Goal: Information Seeking & Learning: Learn about a topic

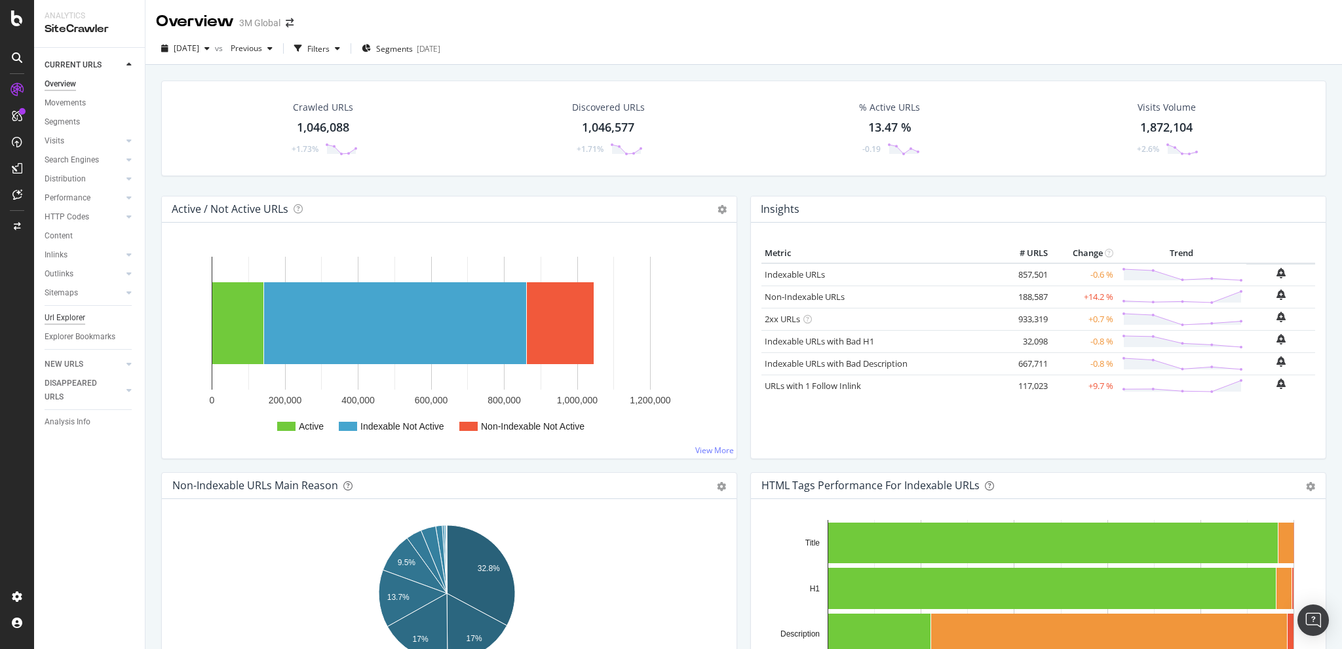
click at [73, 311] on div "Url Explorer" at bounding box center [65, 318] width 41 height 14
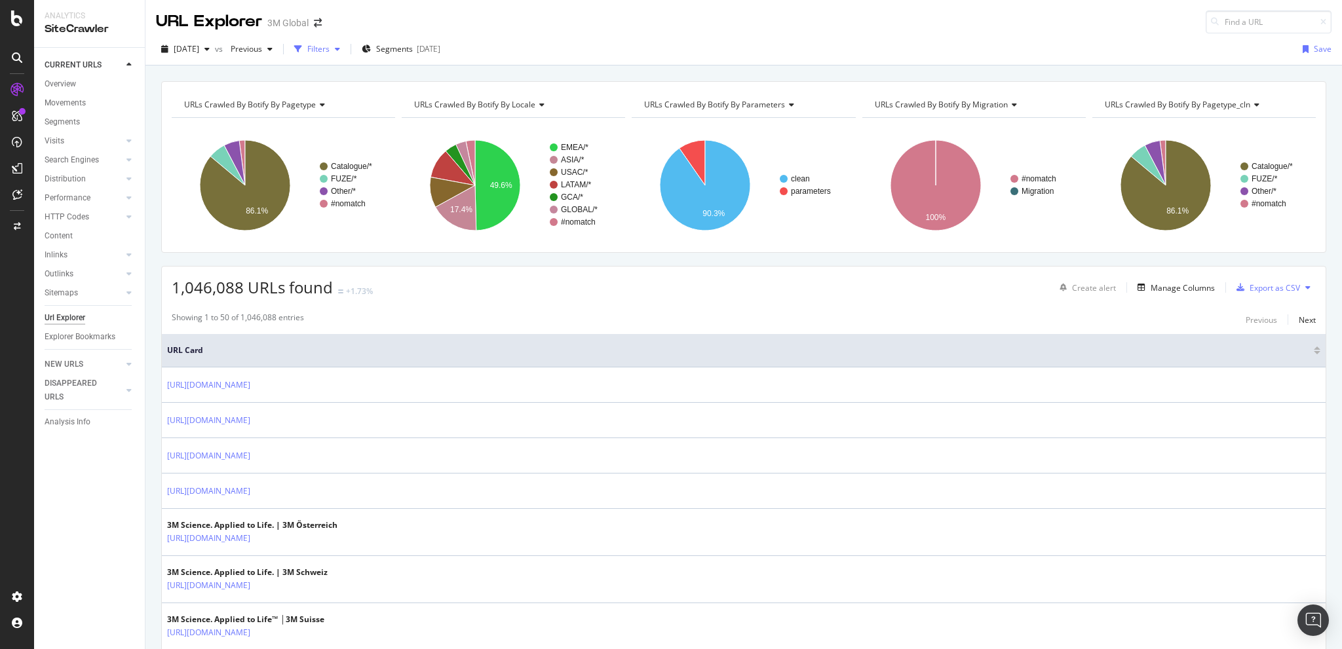
click at [330, 47] on div "Filters" at bounding box center [318, 48] width 22 height 11
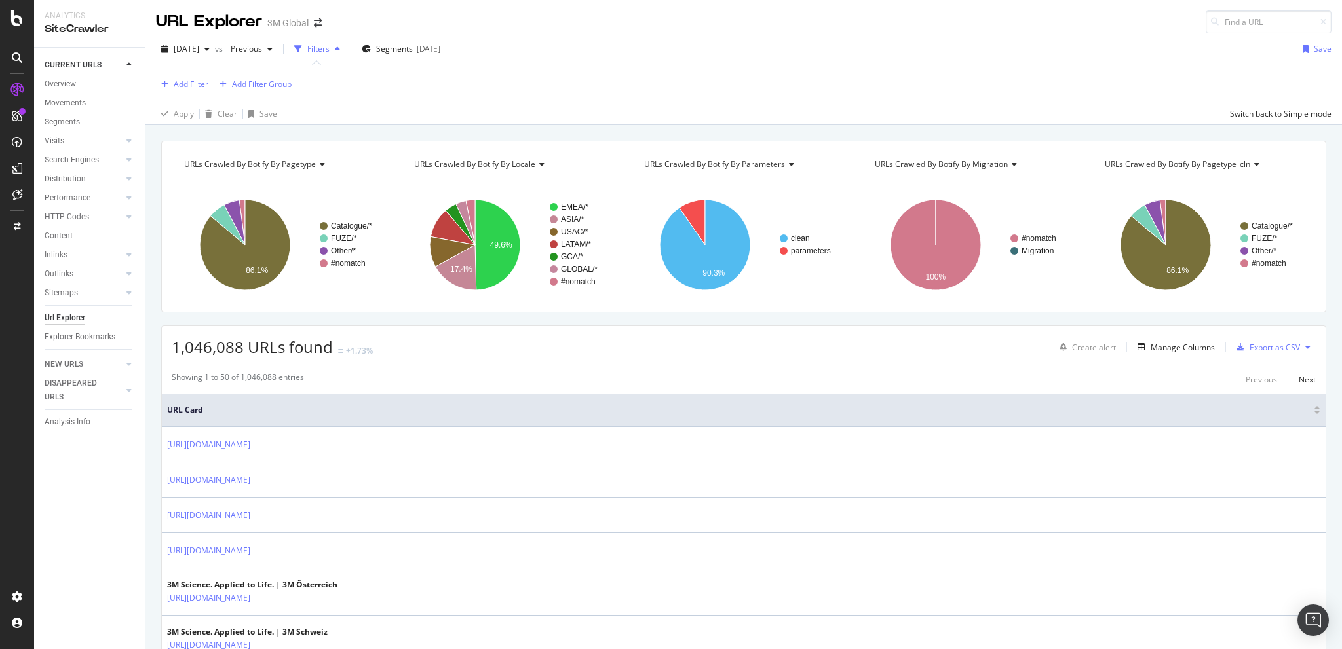
click at [174, 88] on div "Add Filter" at bounding box center [191, 84] width 35 height 11
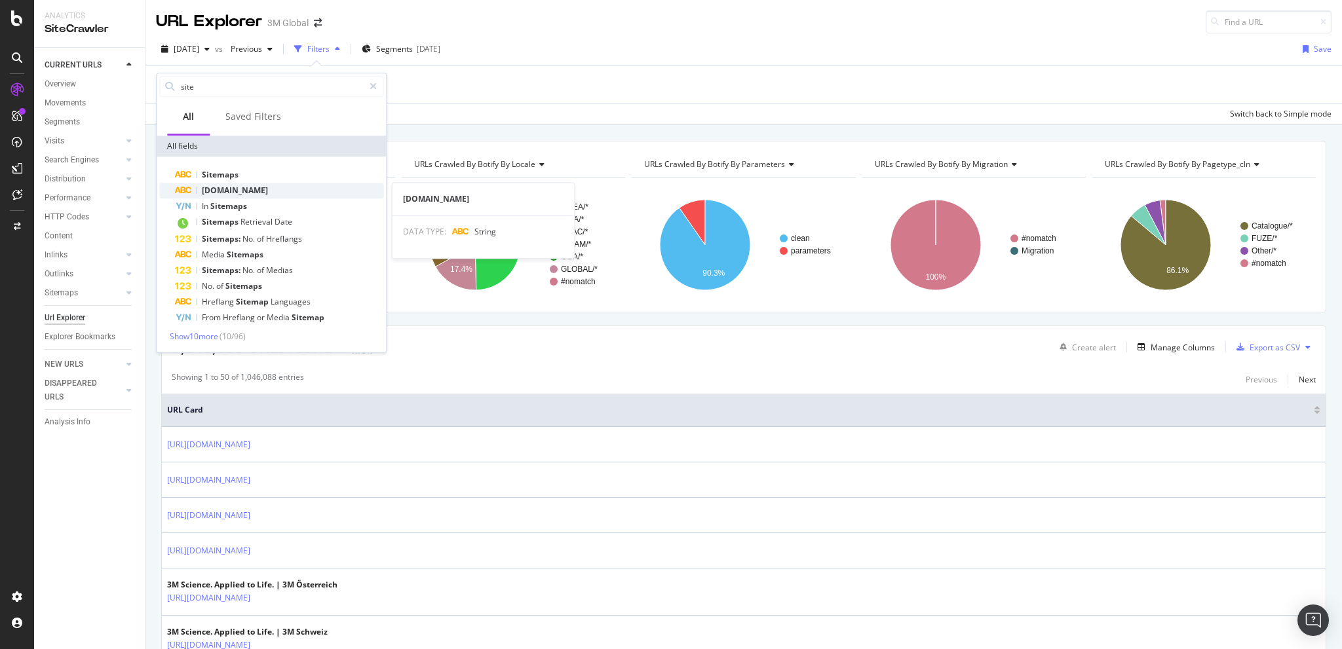
type input "site"
click at [236, 187] on span "[DOMAIN_NAME]" at bounding box center [235, 190] width 66 height 11
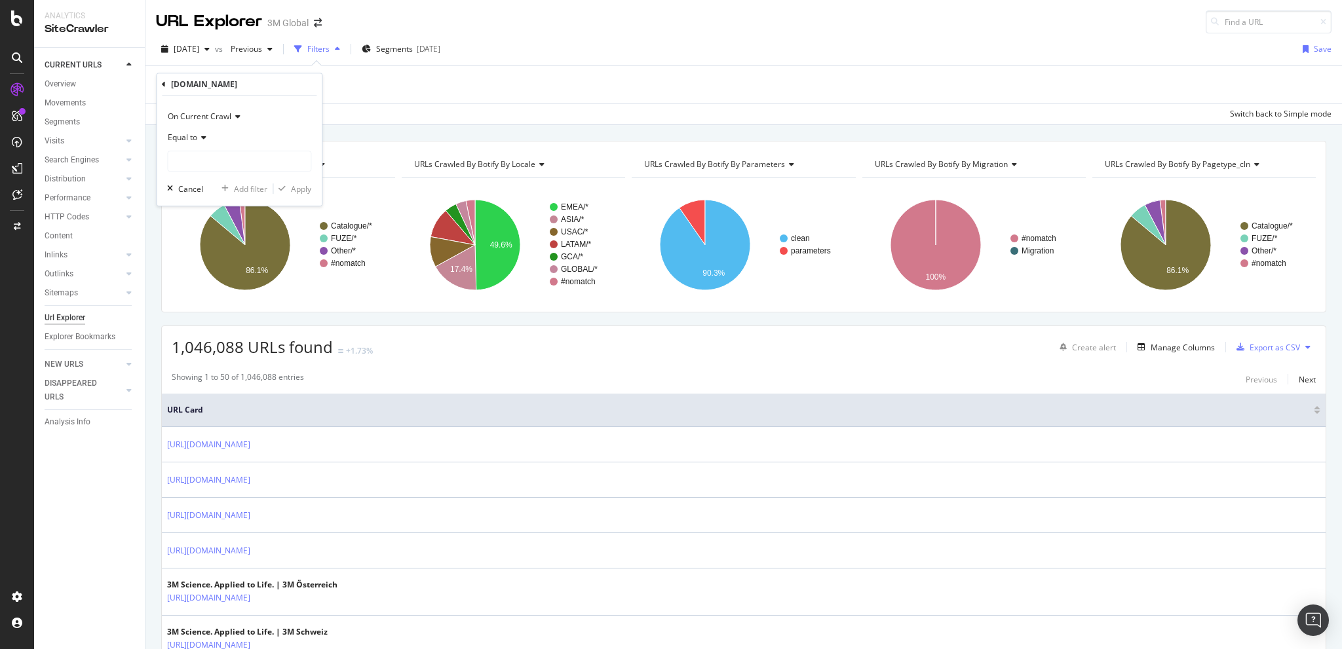
click at [193, 130] on div "Equal to" at bounding box center [239, 137] width 144 height 21
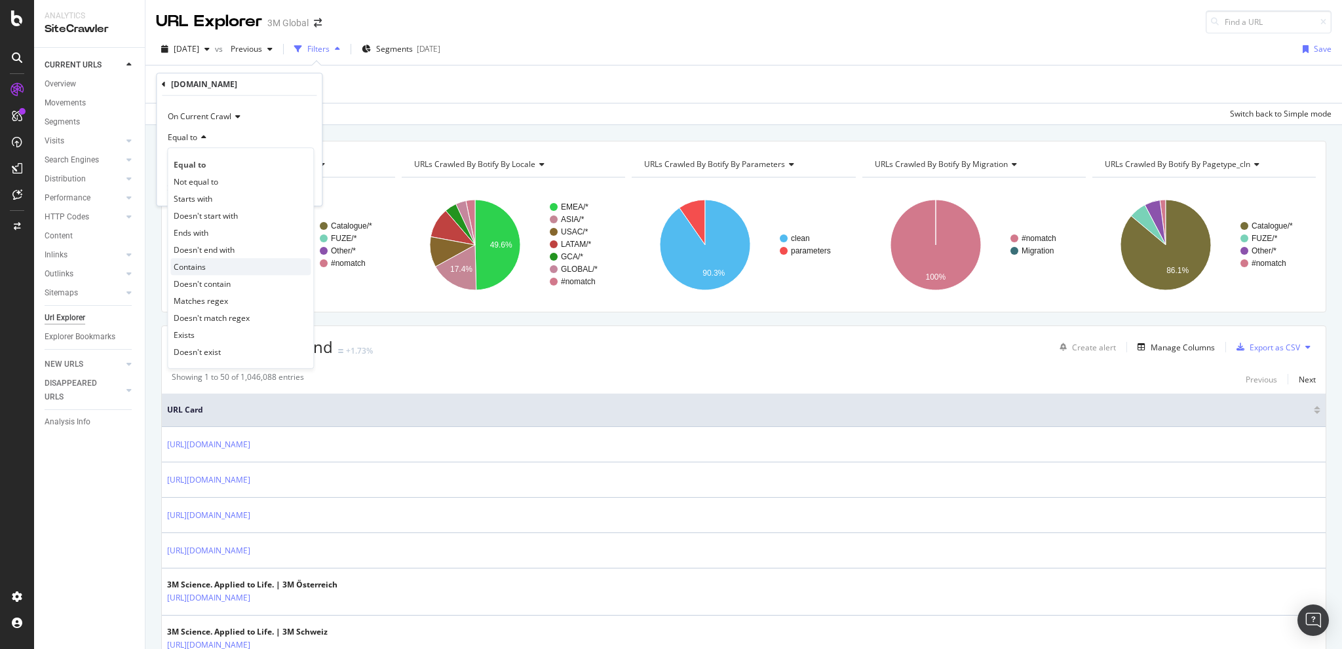
click at [212, 272] on div "Contains" at bounding box center [240, 266] width 140 height 17
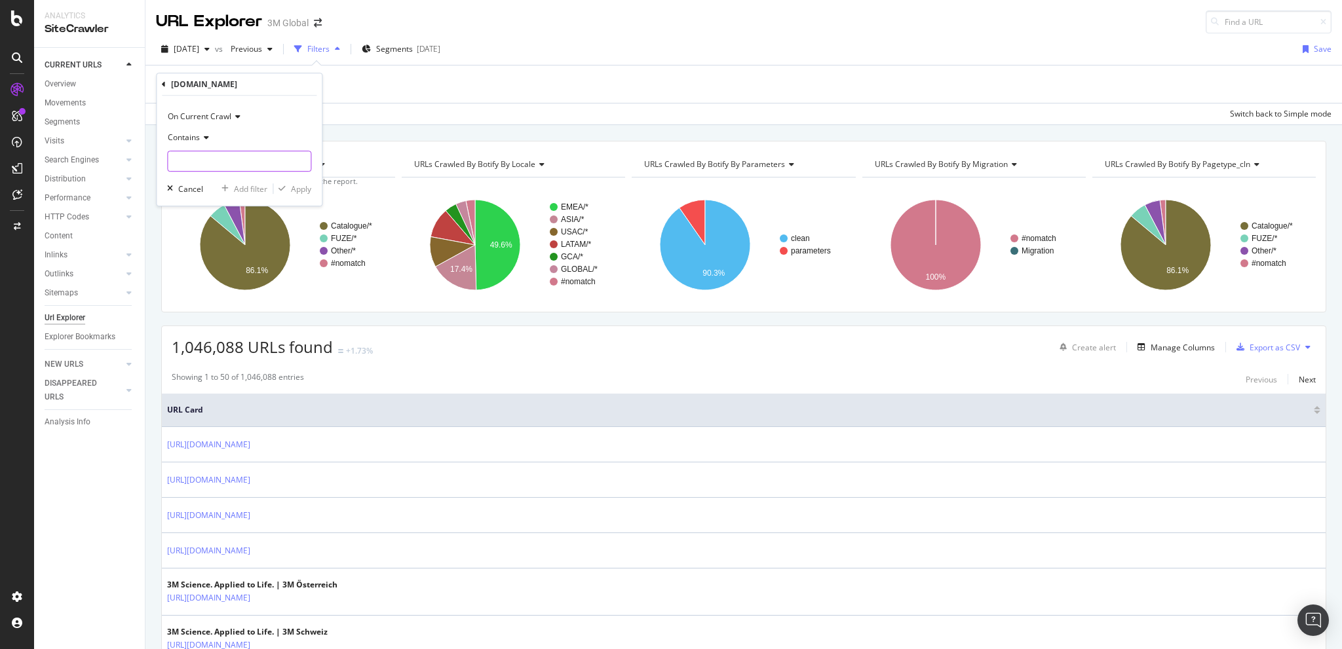
click at [223, 160] on input "text" at bounding box center [239, 161] width 143 height 21
type input "ScotchBriteIndustrial"
click at [301, 187] on div "Apply" at bounding box center [301, 188] width 20 height 11
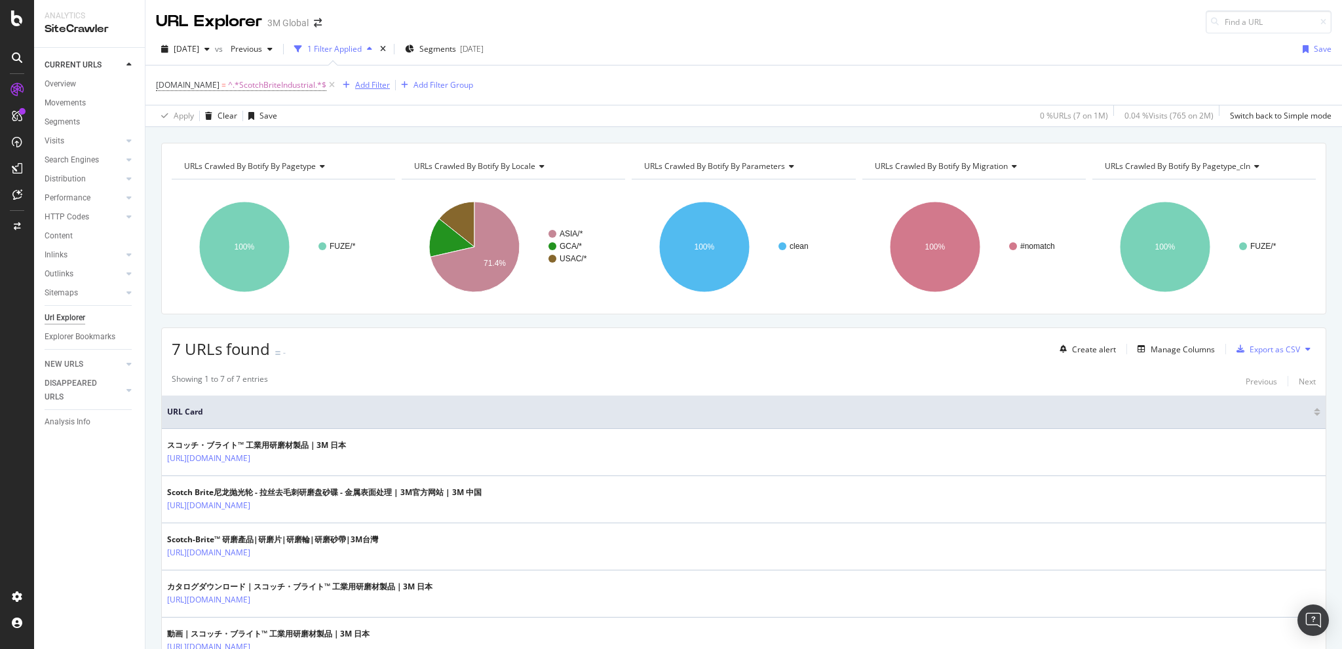
click at [355, 83] on div "Add Filter" at bounding box center [372, 84] width 35 height 11
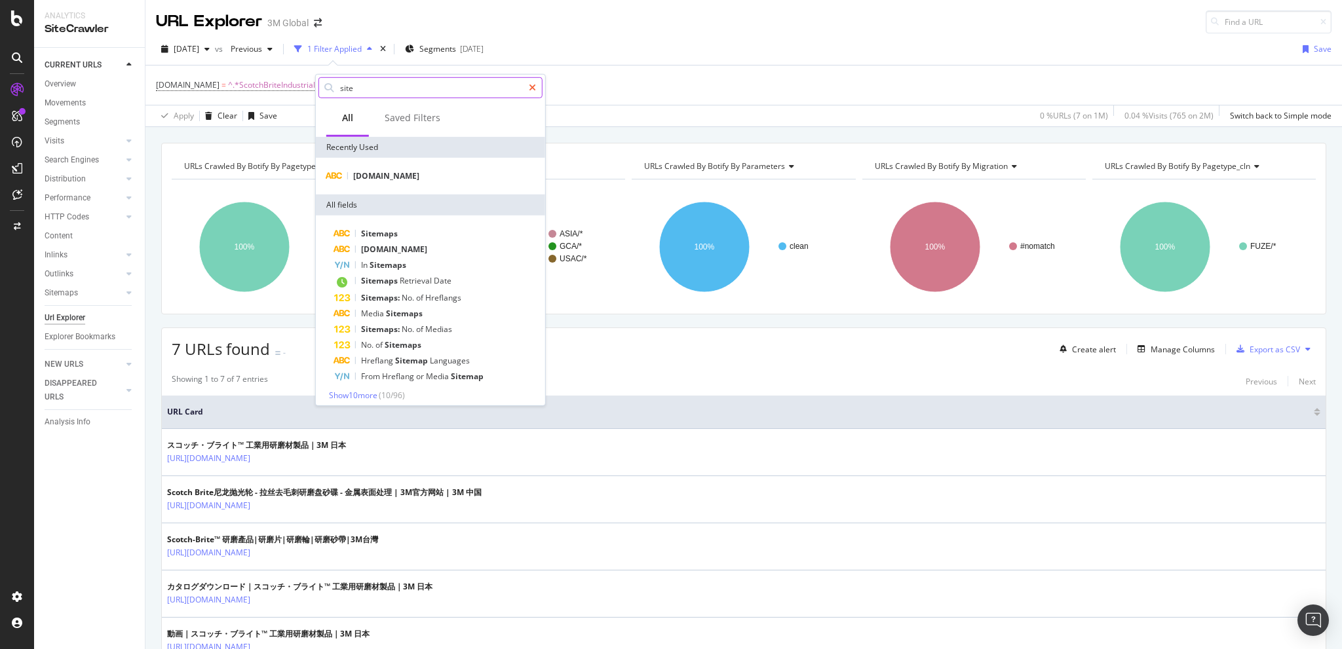
click at [531, 87] on icon at bounding box center [532, 87] width 7 height 9
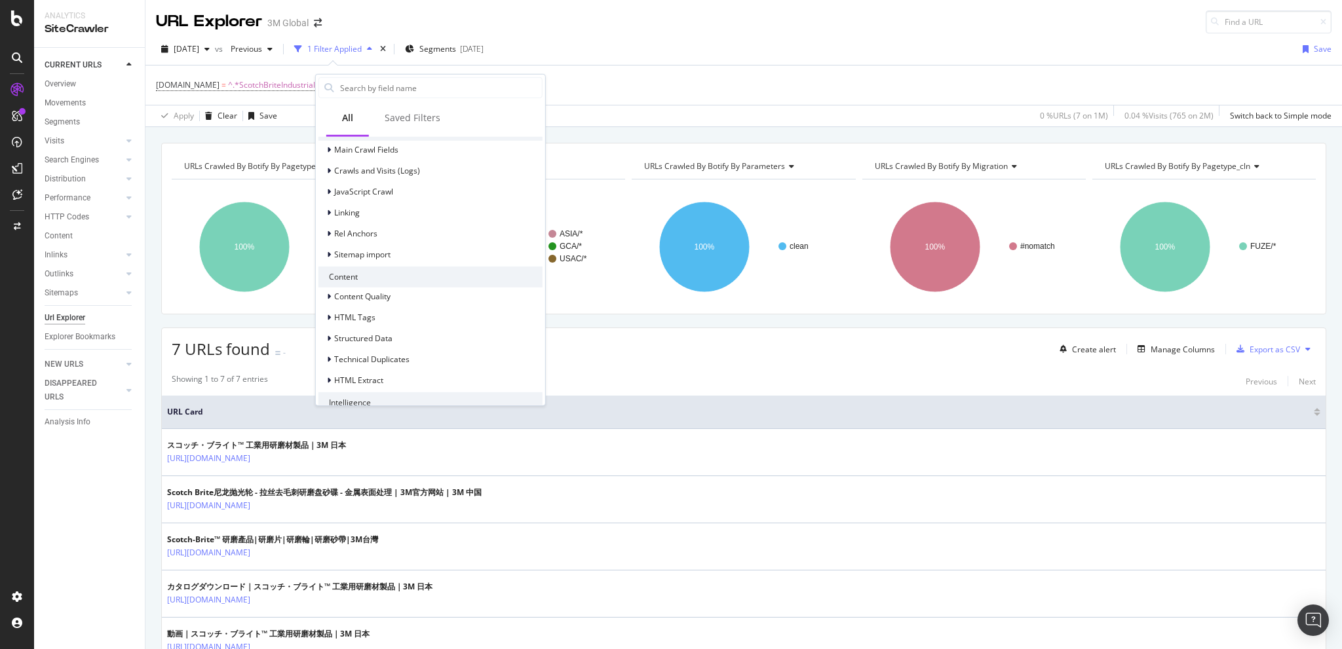
scroll to position [493, 0]
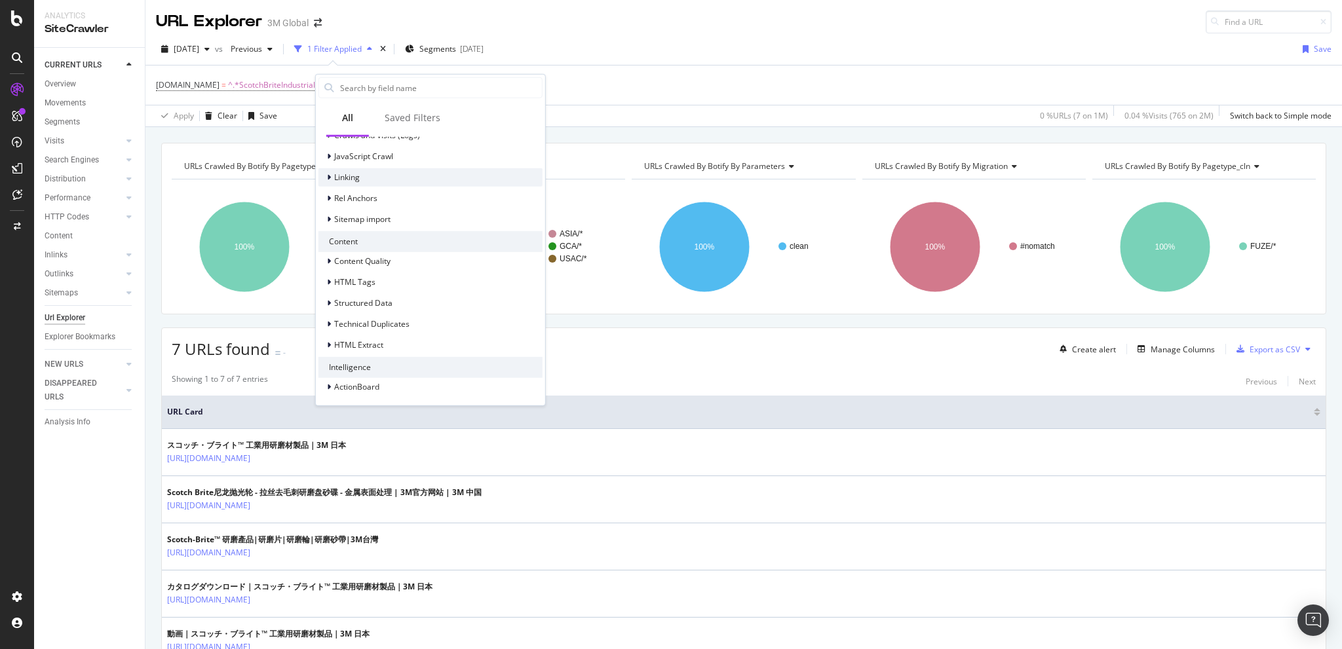
click at [328, 174] on icon at bounding box center [329, 178] width 4 height 8
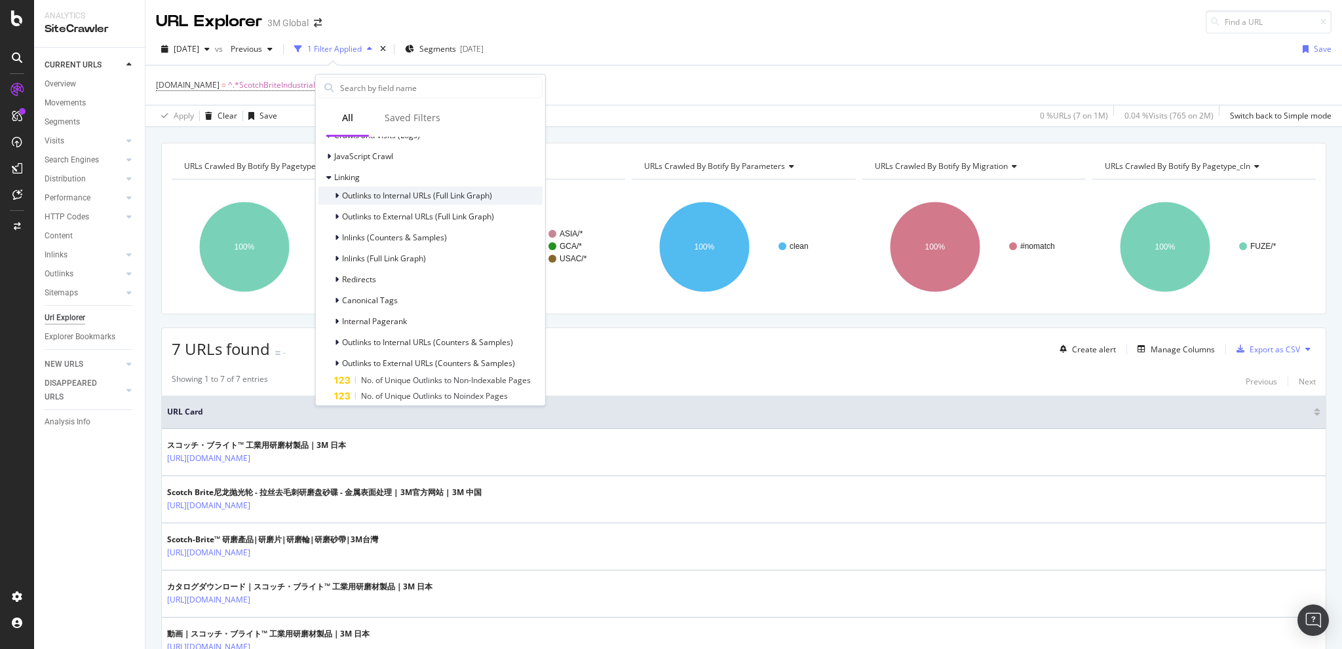
click at [335, 195] on icon at bounding box center [337, 196] width 4 height 8
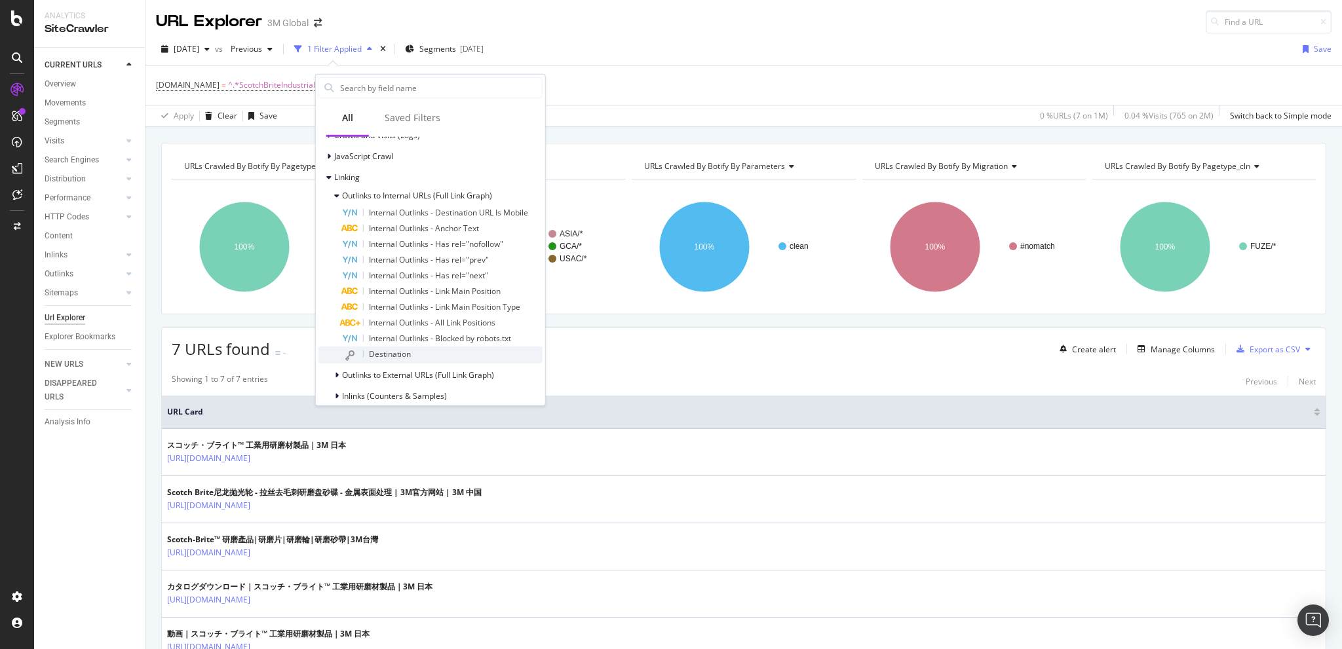
click at [387, 351] on span "Destination" at bounding box center [390, 354] width 42 height 11
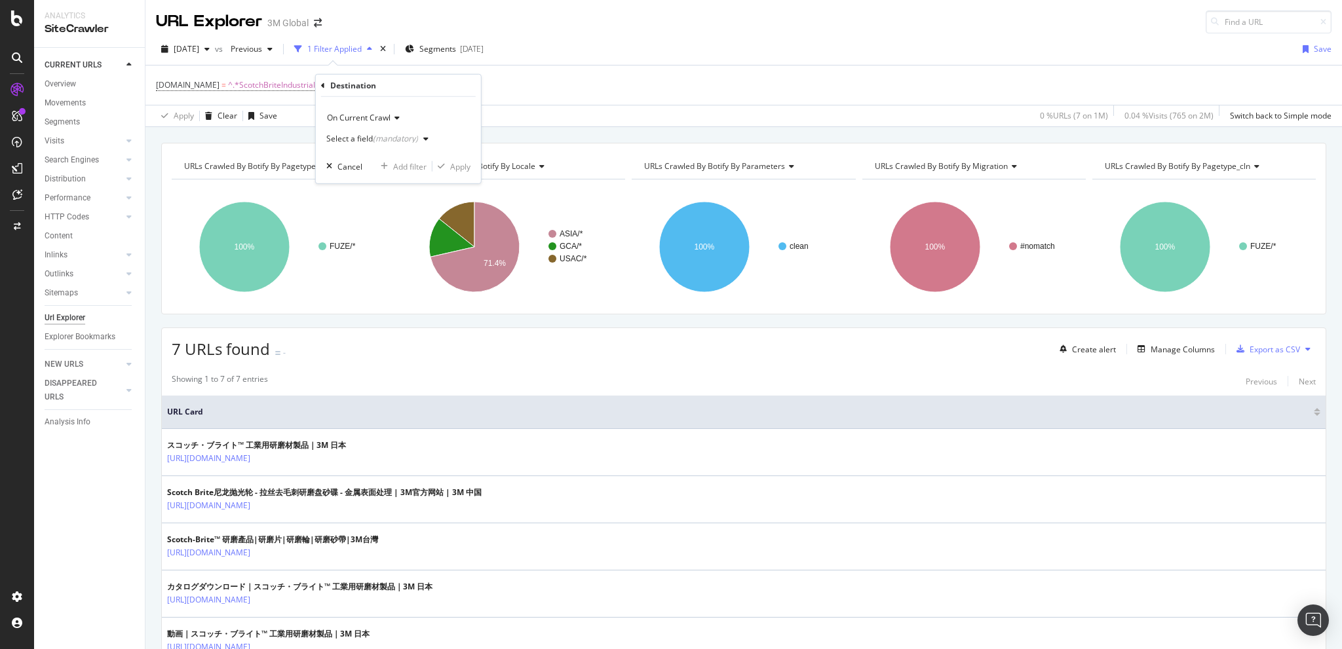
click at [361, 136] on div "Select a field (mandatory)" at bounding box center [372, 139] width 92 height 8
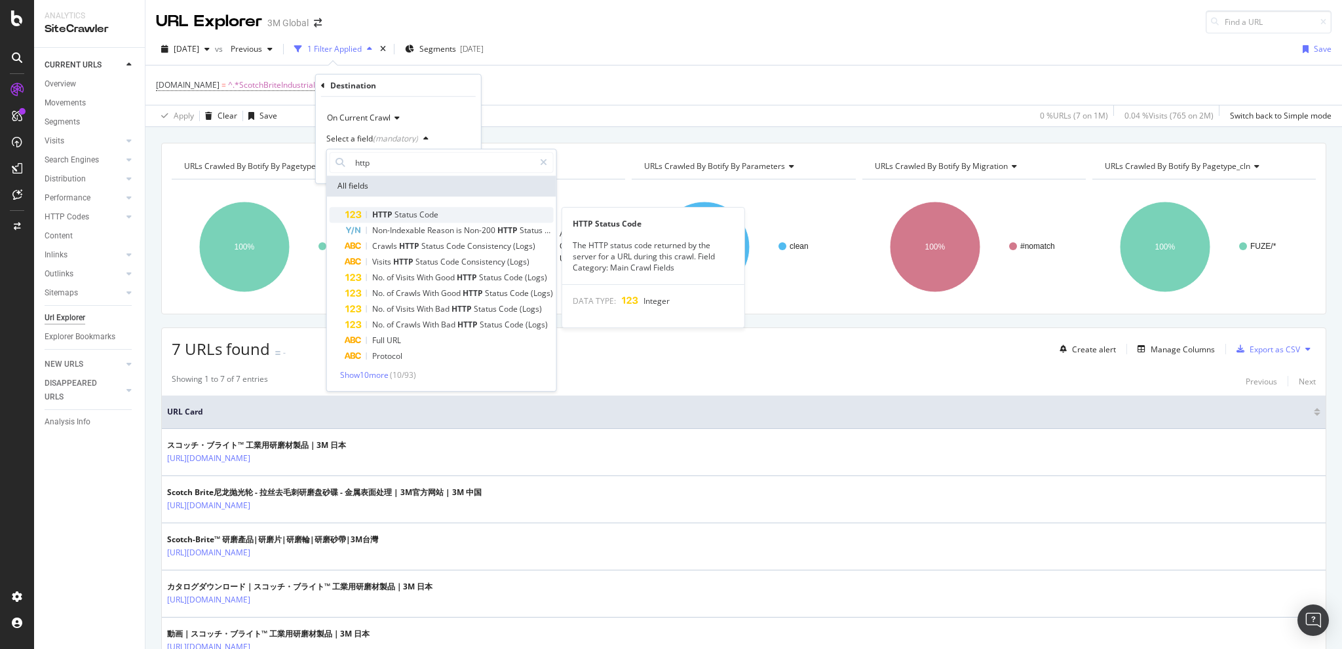
type input "http"
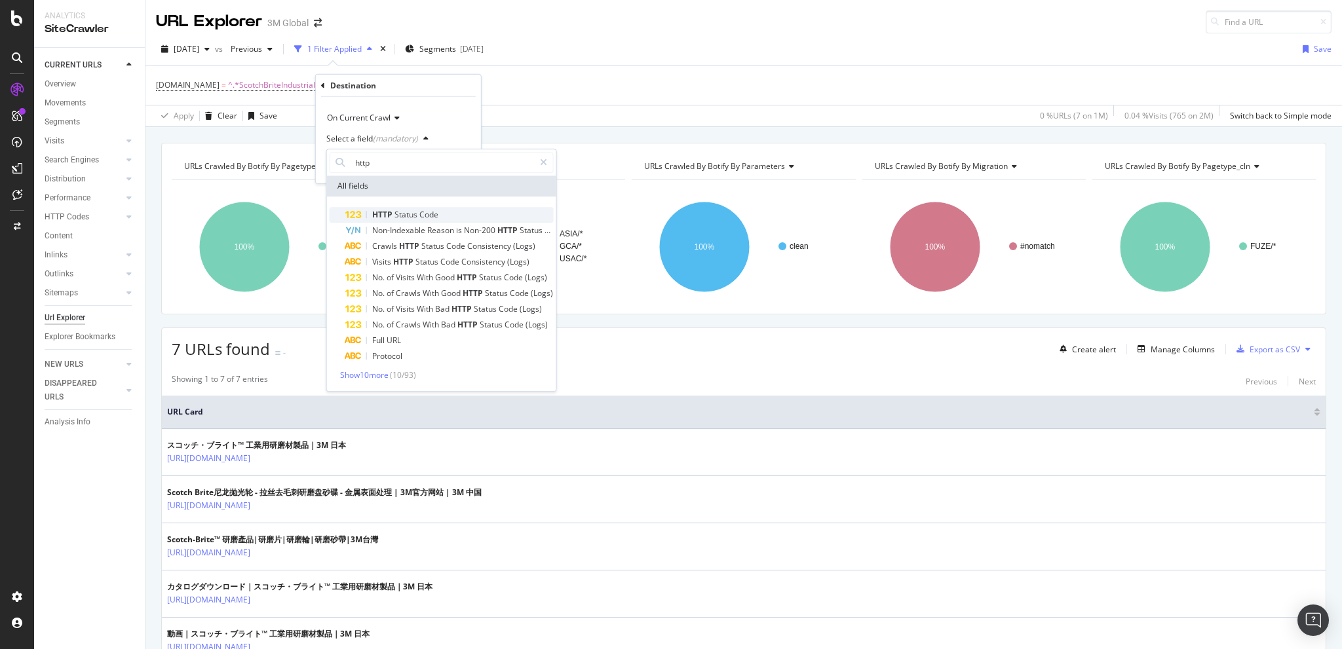
click at [414, 218] on span "Status" at bounding box center [406, 214] width 25 height 11
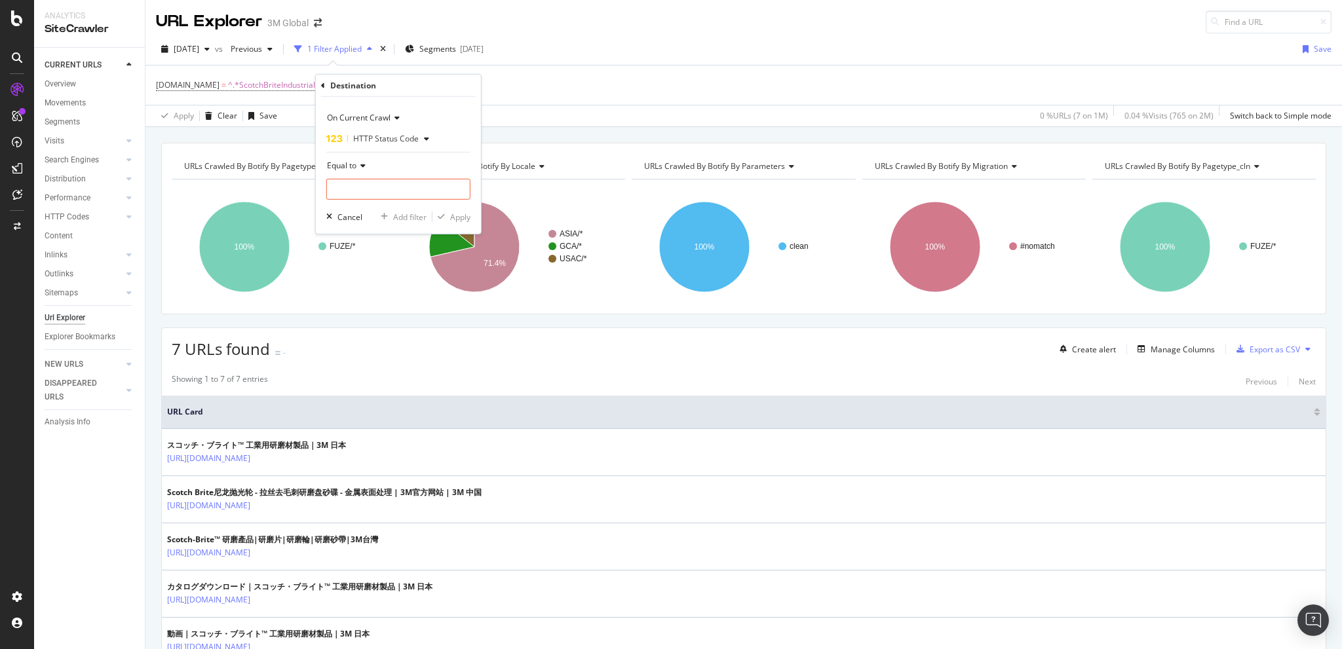
click at [362, 159] on div "Equal to" at bounding box center [398, 165] width 144 height 21
click at [372, 211] on span "Not Equal to" at bounding box center [355, 209] width 45 height 11
click at [359, 192] on input "number" at bounding box center [398, 189] width 144 height 21
type input "200"
click at [374, 200] on div "200 933,319 URLS" at bounding box center [399, 207] width 145 height 14
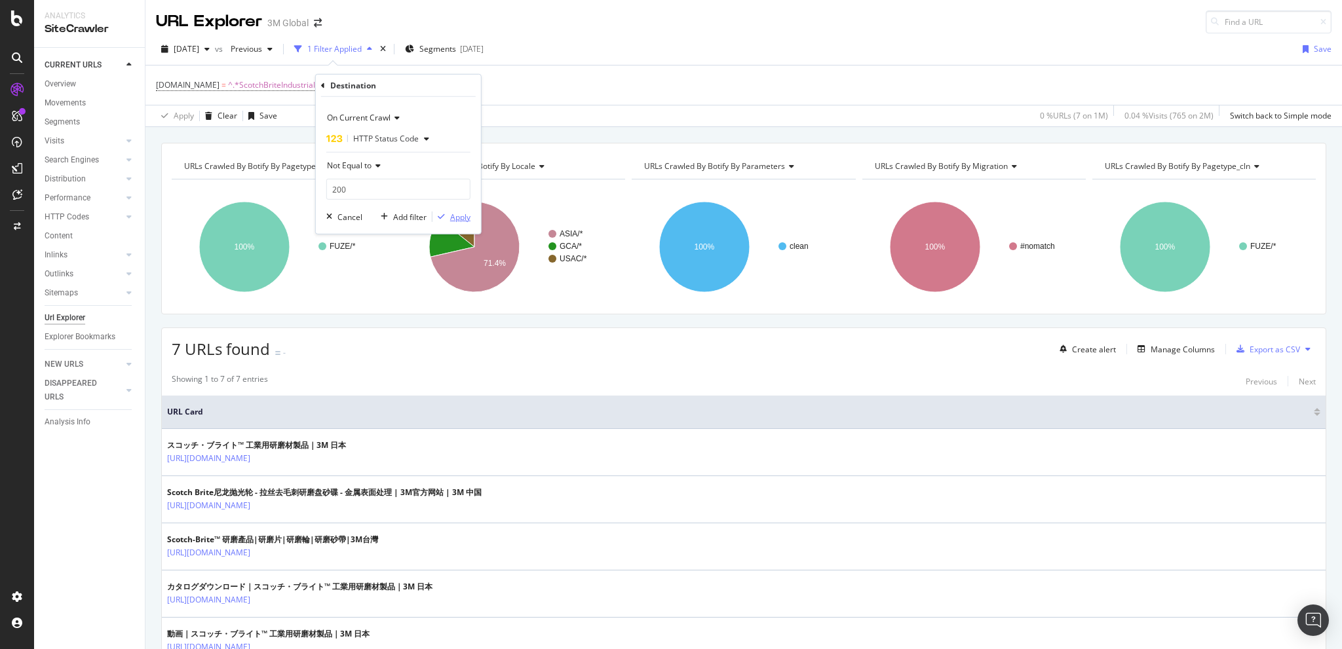
click at [456, 215] on div "Apply" at bounding box center [460, 216] width 20 height 11
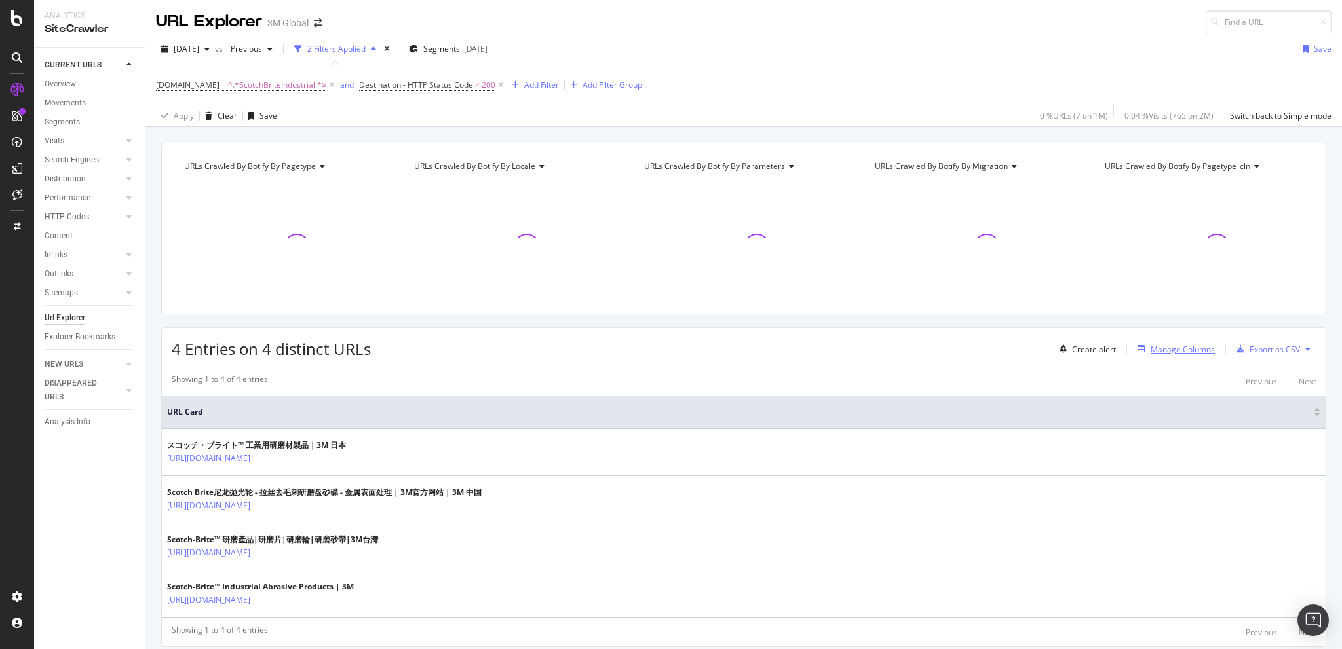
click at [1168, 348] on div "Manage Columns" at bounding box center [1182, 349] width 64 height 11
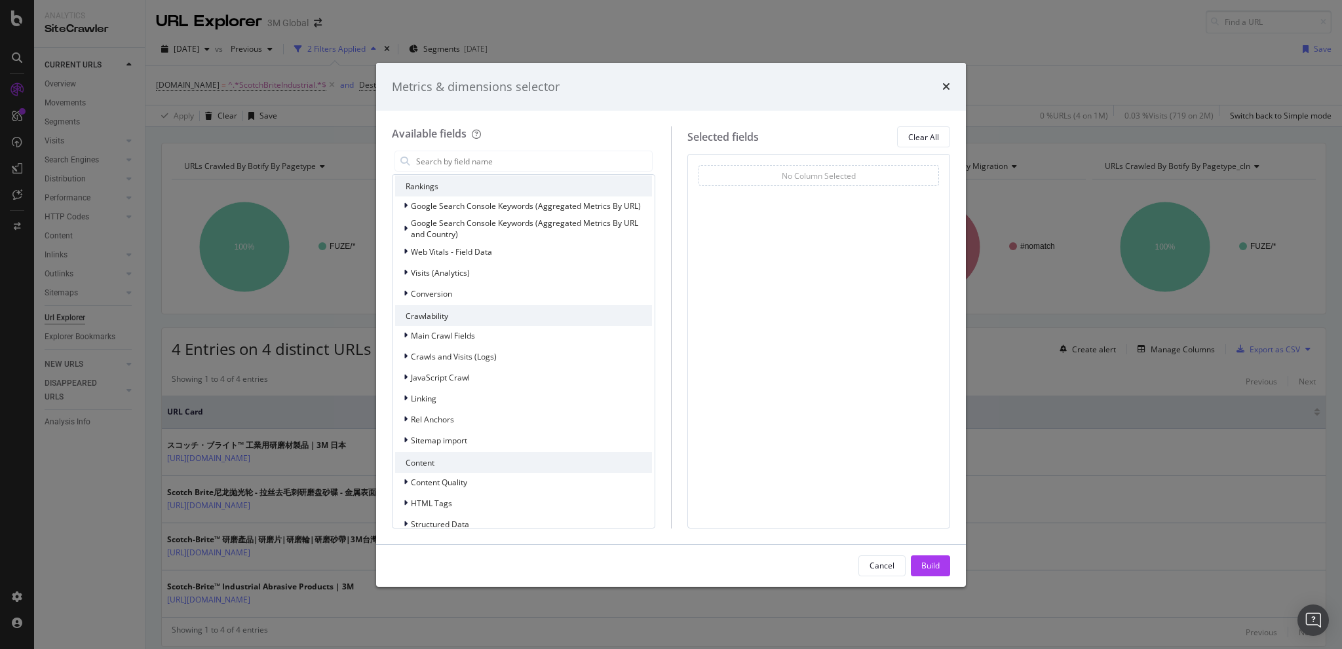
scroll to position [312, 0]
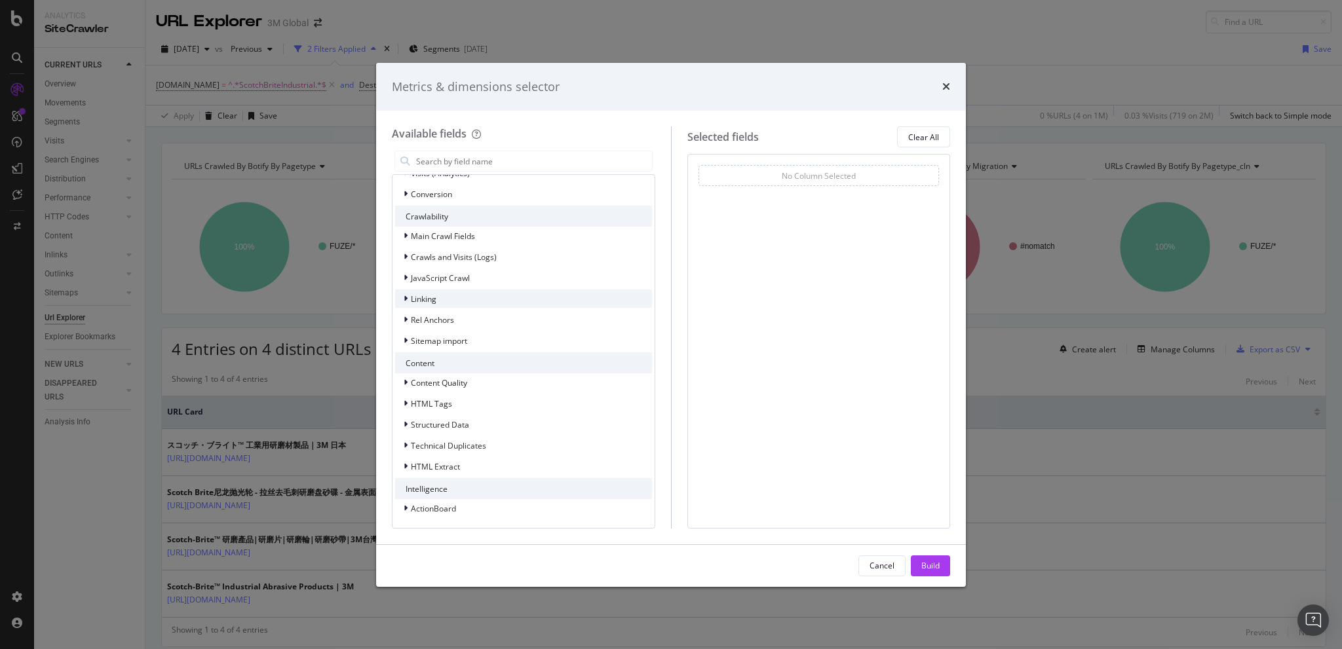
click at [400, 292] on div "Linking" at bounding box center [523, 299] width 257 height 18
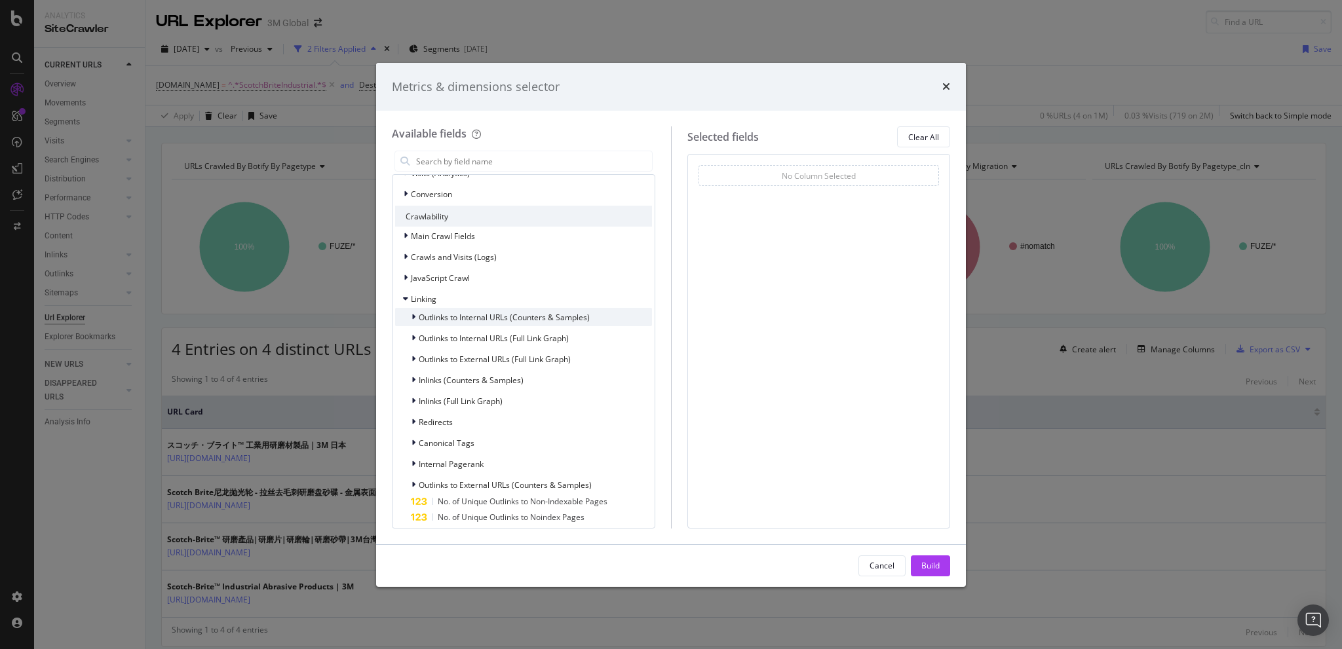
click at [413, 311] on div "modal" at bounding box center [415, 317] width 8 height 13
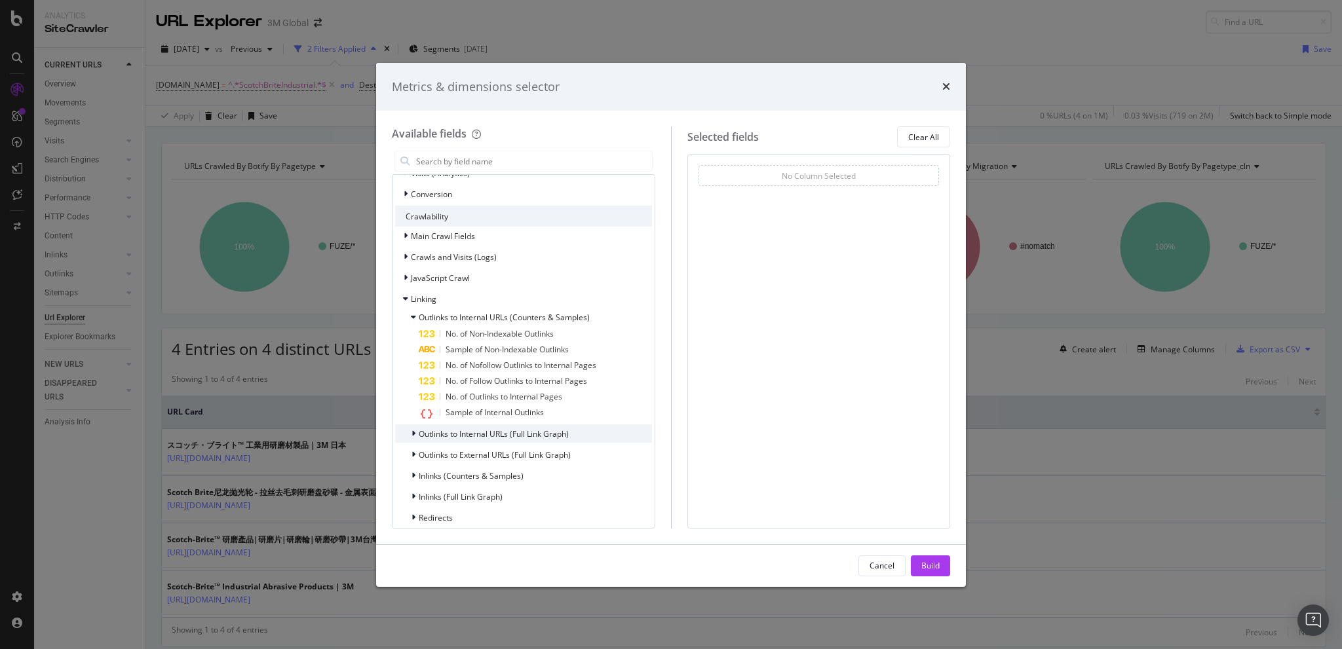
click at [413, 436] on icon "modal" at bounding box center [413, 434] width 4 height 8
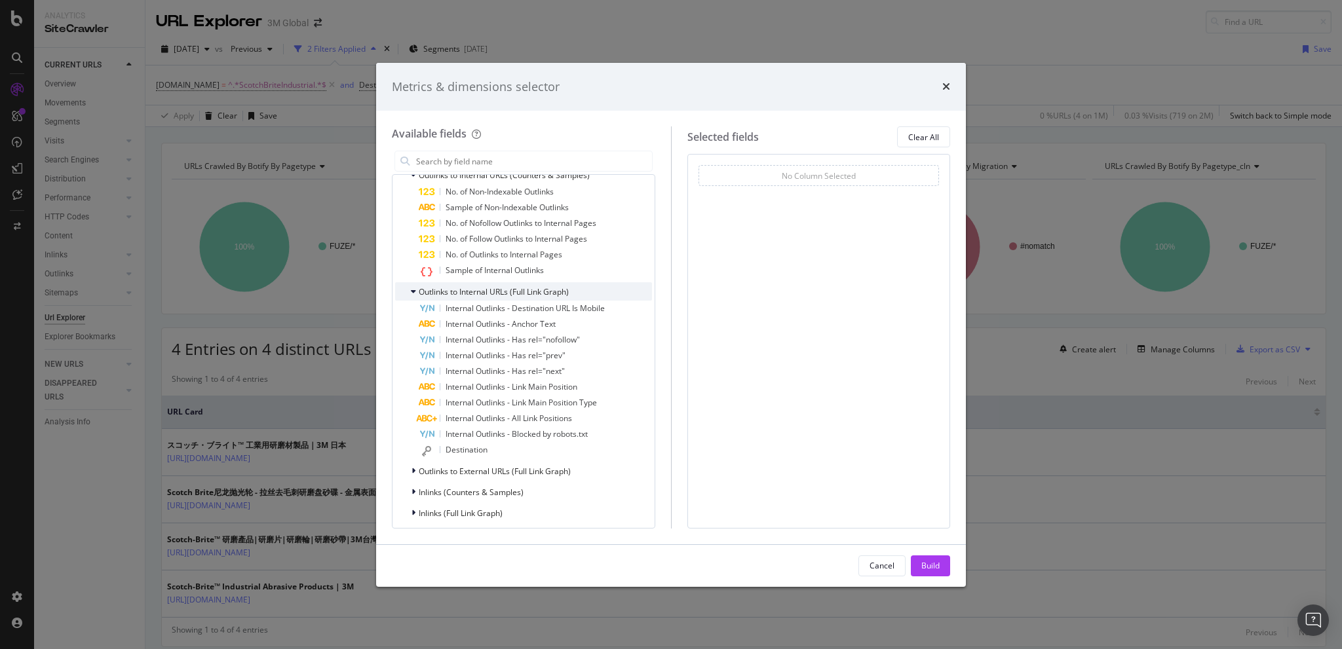
scroll to position [465, 0]
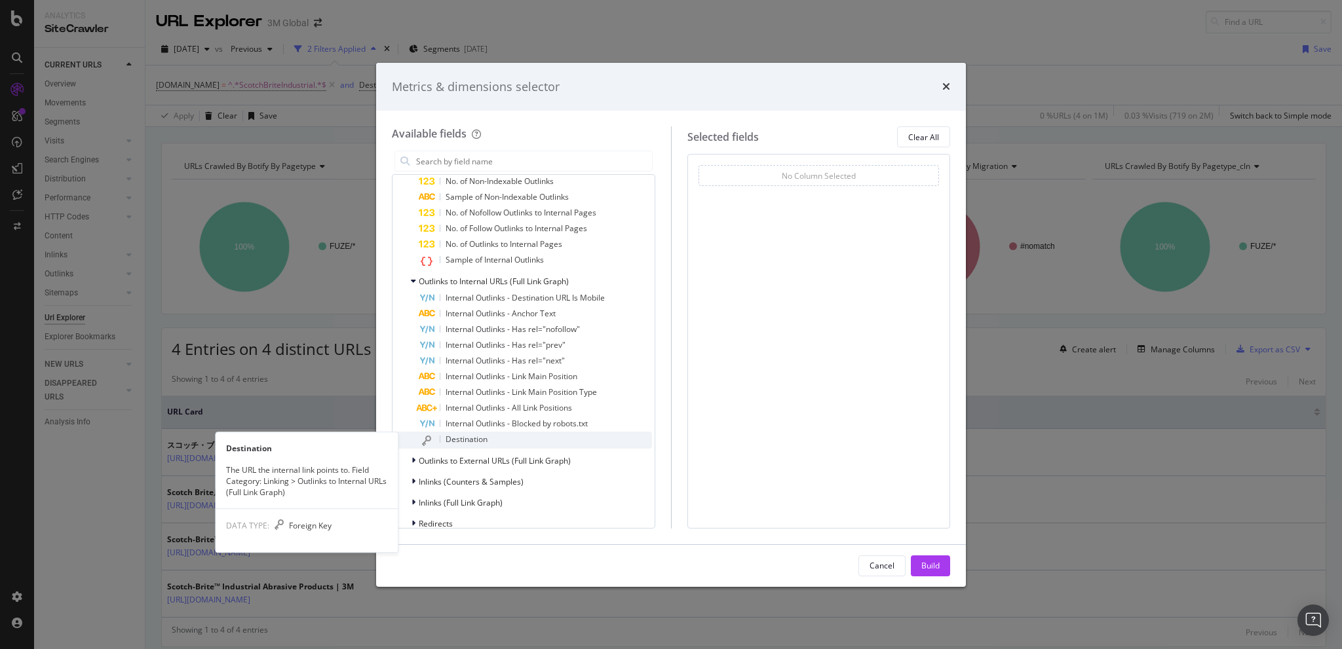
click at [488, 438] on div "Destination" at bounding box center [535, 440] width 233 height 17
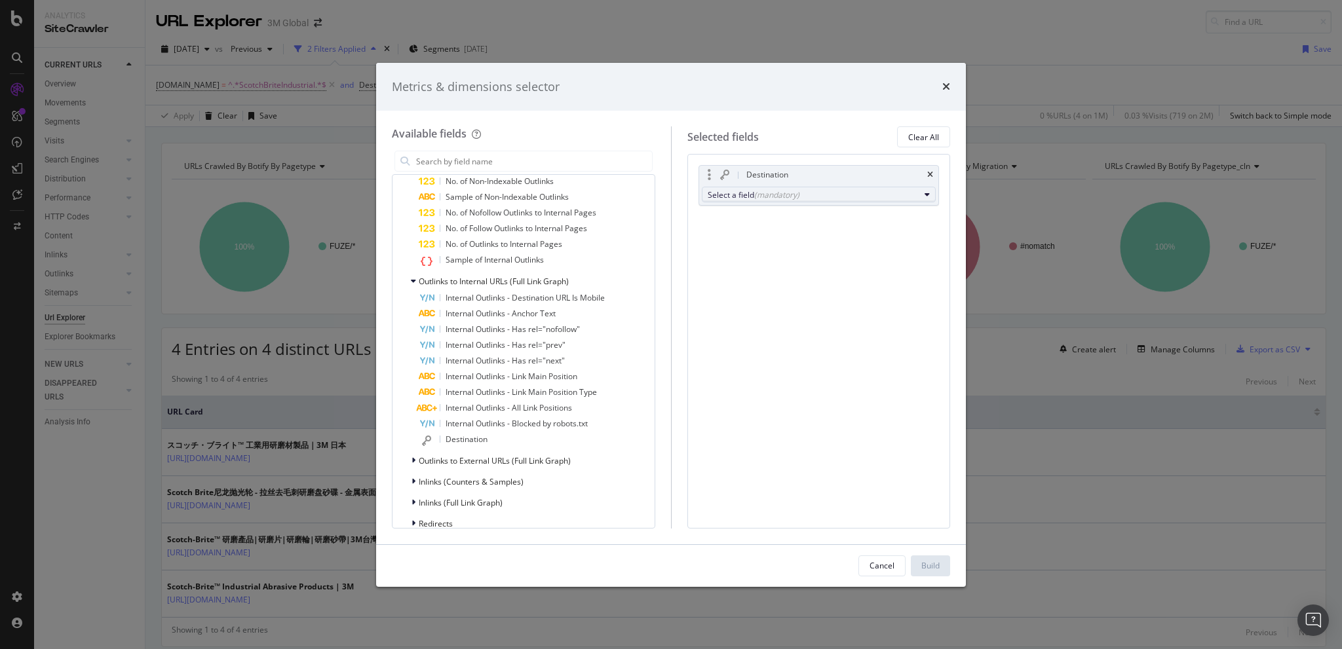
click at [746, 193] on div "Select a field (mandatory)" at bounding box center [814, 194] width 212 height 11
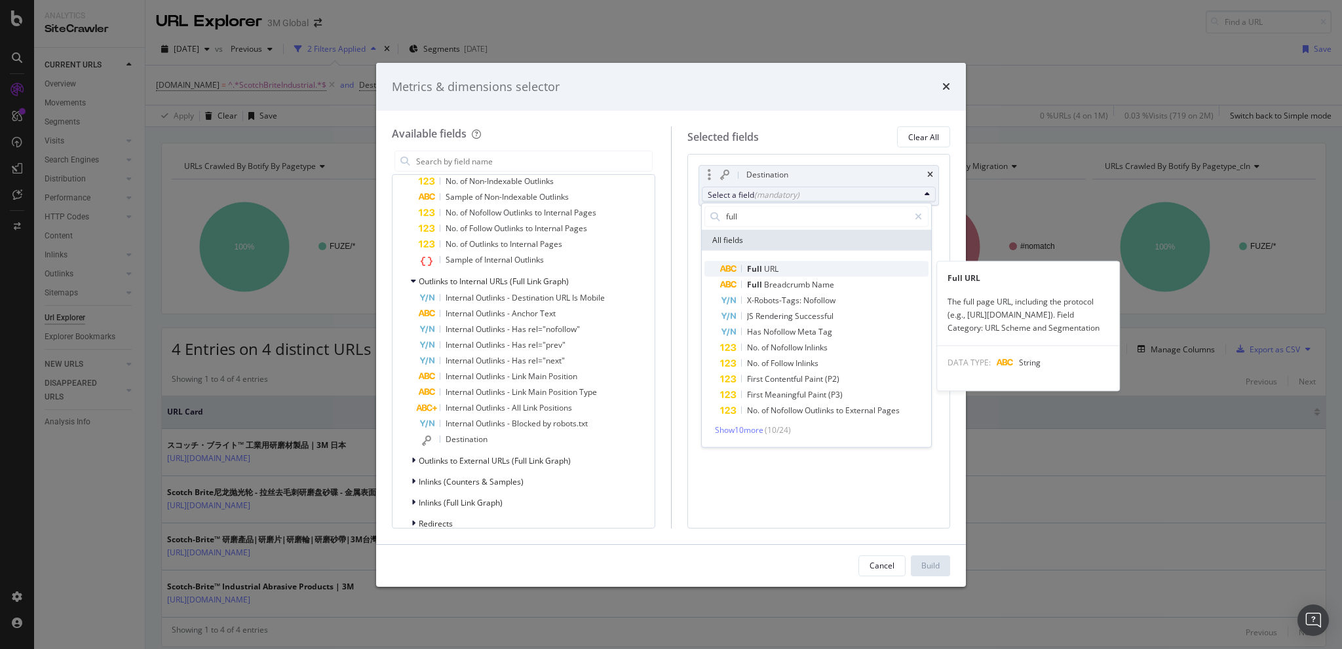
type input "full"
click at [769, 269] on span "URL" at bounding box center [771, 268] width 14 height 11
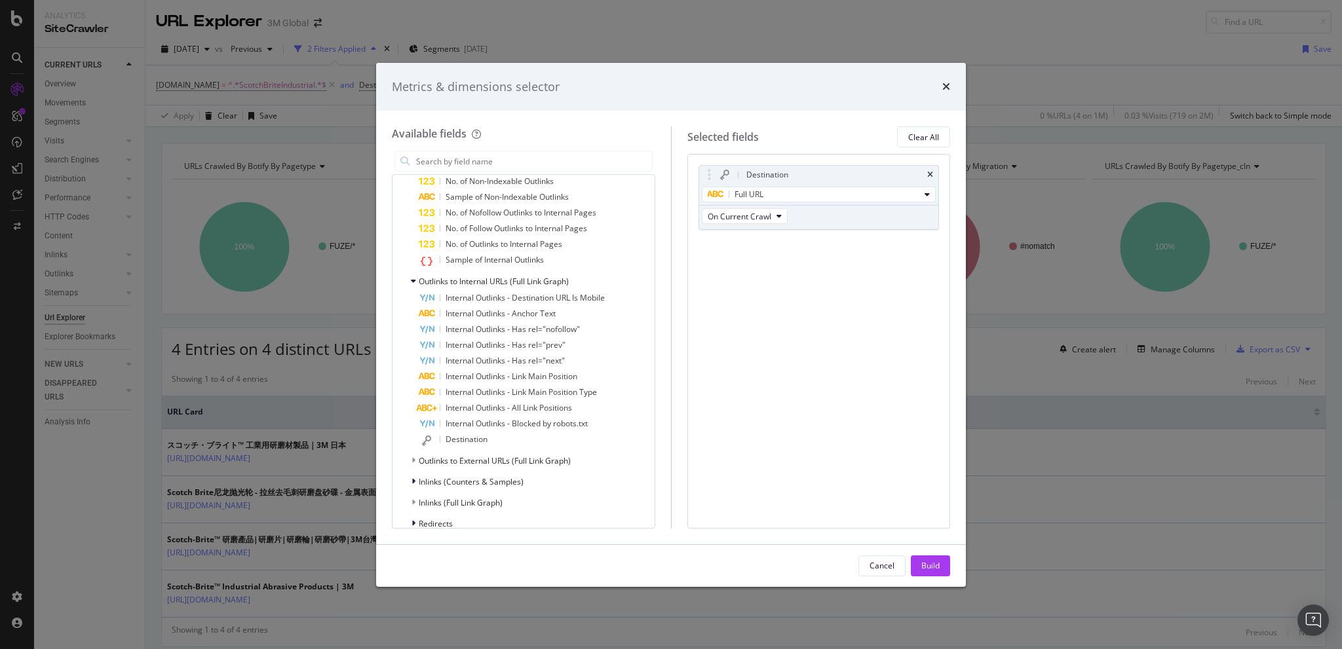
click at [932, 558] on div "Build" at bounding box center [930, 566] width 18 height 20
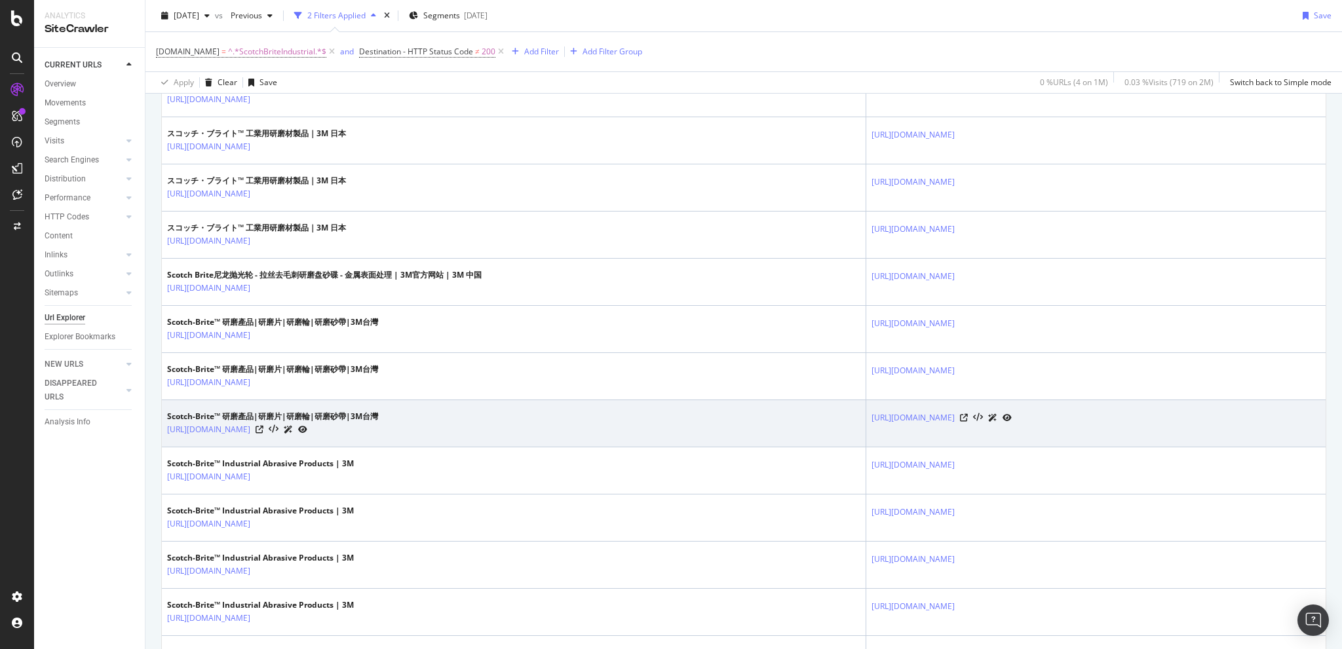
scroll to position [255, 0]
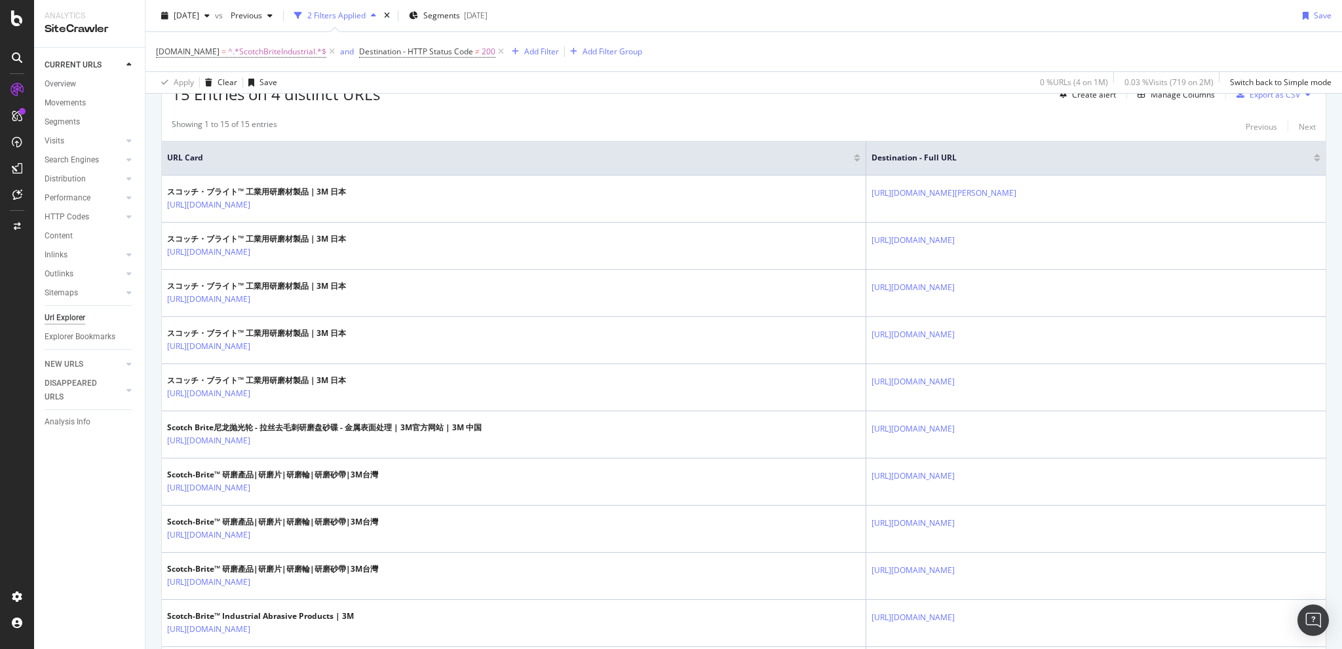
click at [626, 98] on div "15 Entries on 4 distinct URLs Create alert Manage Columns Export as CSV" at bounding box center [744, 89] width 1164 height 32
